Goal: Transaction & Acquisition: Purchase product/service

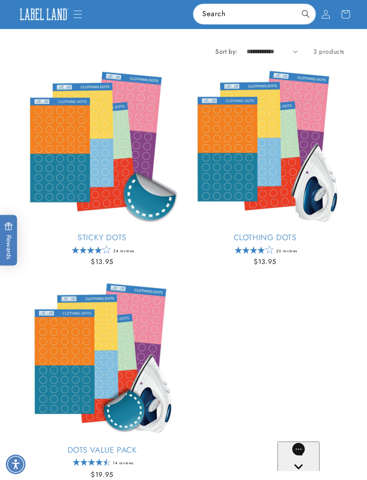
scroll to position [141, 0]
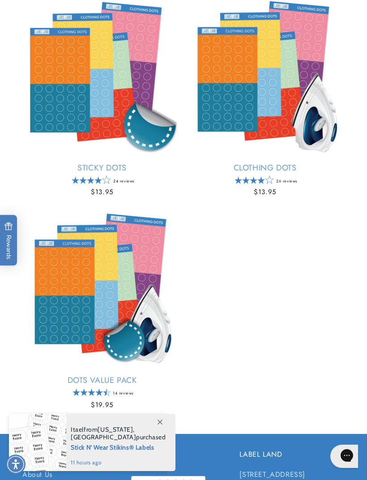
click at [335, 263] on ul "Sticky Dots Empty heading Sticky Dots 24 reviews Regular price $13.95 Regular p…" at bounding box center [183, 207] width 322 height 422
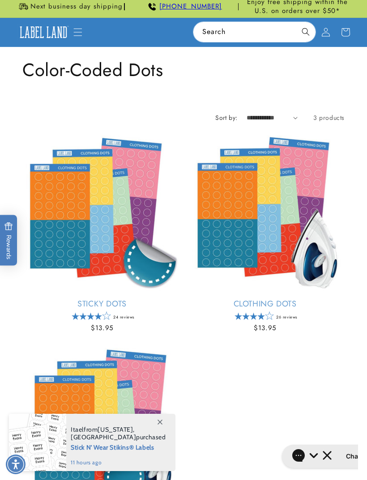
scroll to position [0, 0]
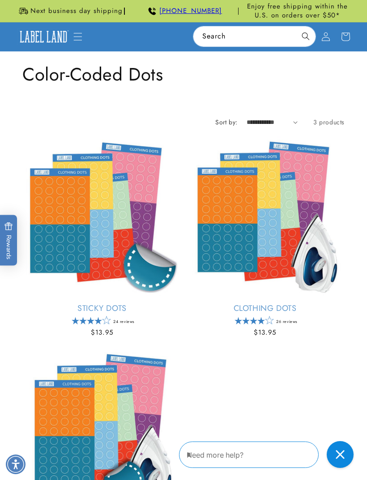
click at [107, 304] on link "Sticky Dots" at bounding box center [101, 309] width 159 height 10
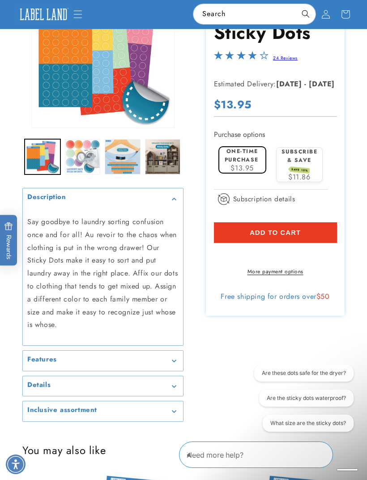
click at [179, 359] on summary "Features" at bounding box center [103, 361] width 160 height 20
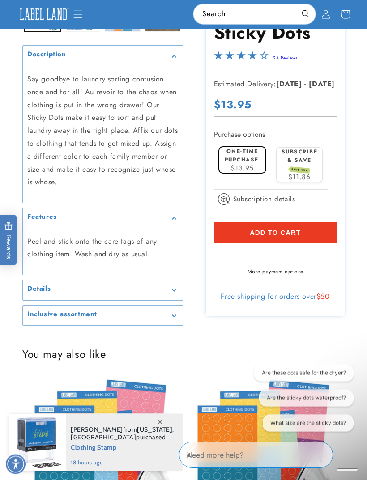
scroll to position [230, 0]
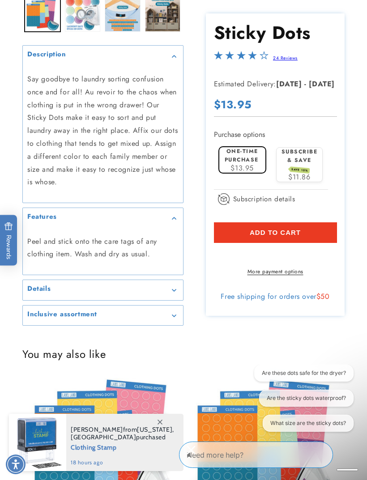
click at [176, 289] on summary "Details" at bounding box center [103, 290] width 160 height 20
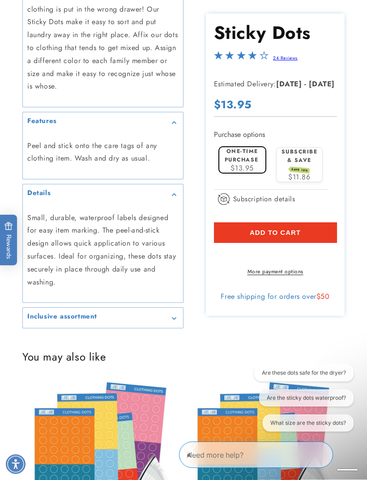
click at [170, 315] on div "Inclusive assortment" at bounding box center [102, 318] width 151 height 7
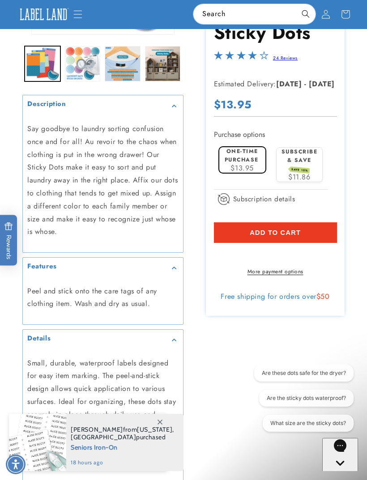
scroll to position [180, 0]
click at [297, 231] on span "Add to cart" at bounding box center [275, 233] width 51 height 8
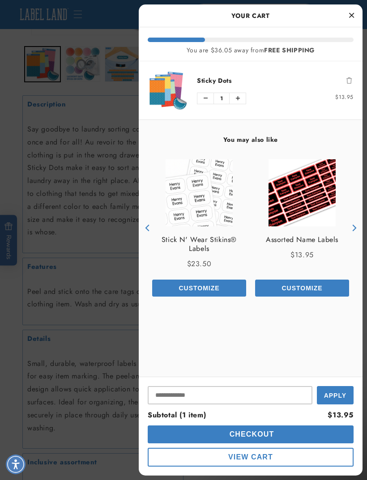
click at [252, 431] on span "Checkout" at bounding box center [250, 435] width 47 height 8
